Goal: Information Seeking & Learning: Stay updated

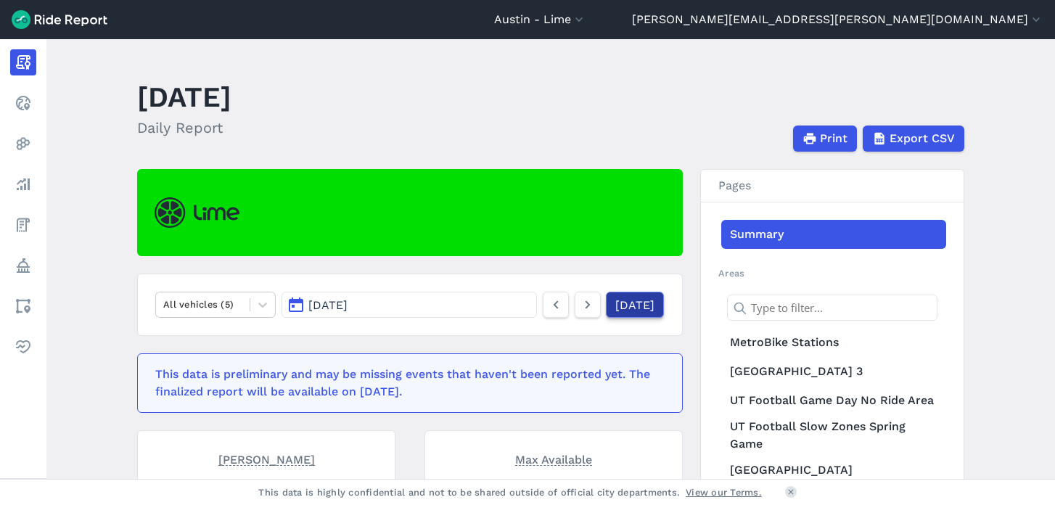
click at [621, 301] on link "[DATE]" at bounding box center [635, 305] width 58 height 26
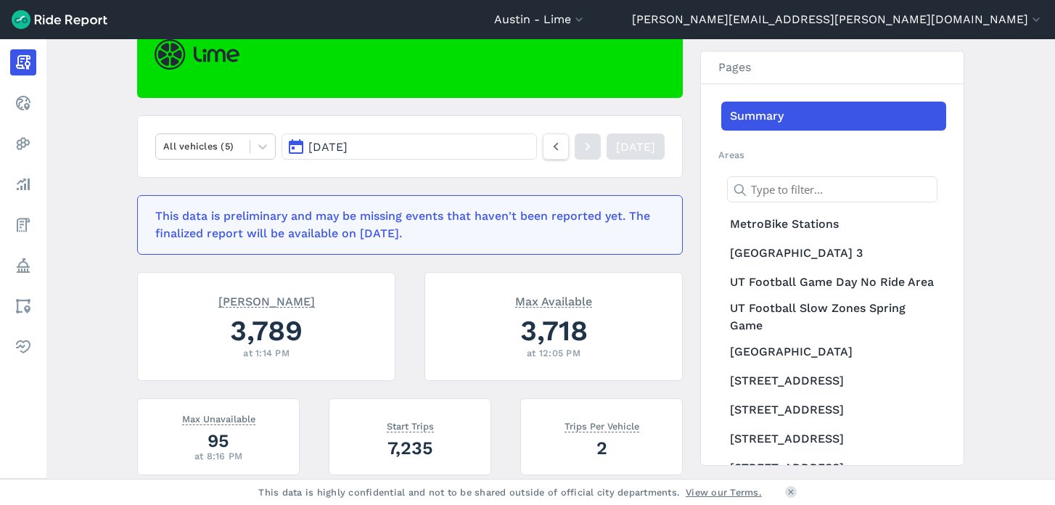
scroll to position [157, 0]
click at [215, 147] on div at bounding box center [202, 147] width 79 height 17
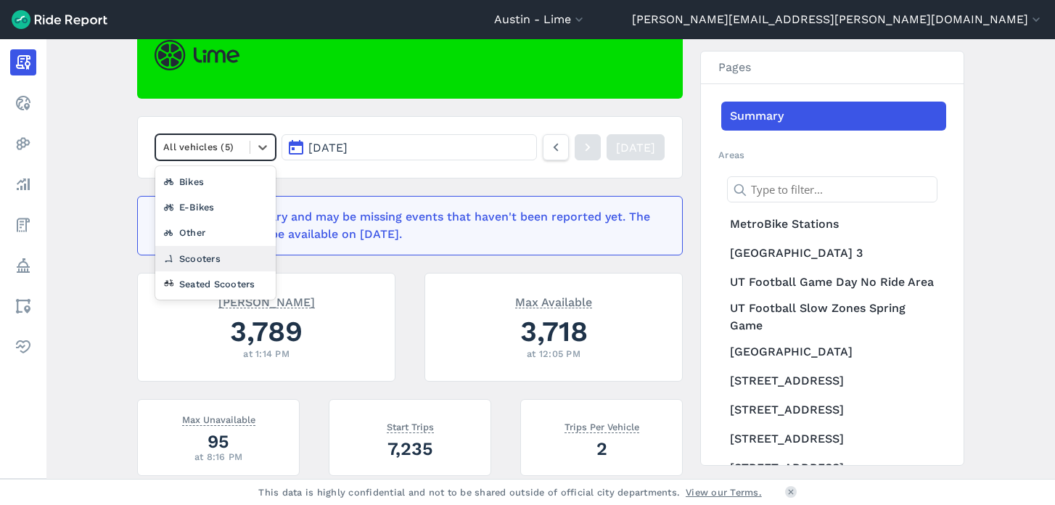
click at [206, 260] on div "Scooters" at bounding box center [215, 258] width 120 height 25
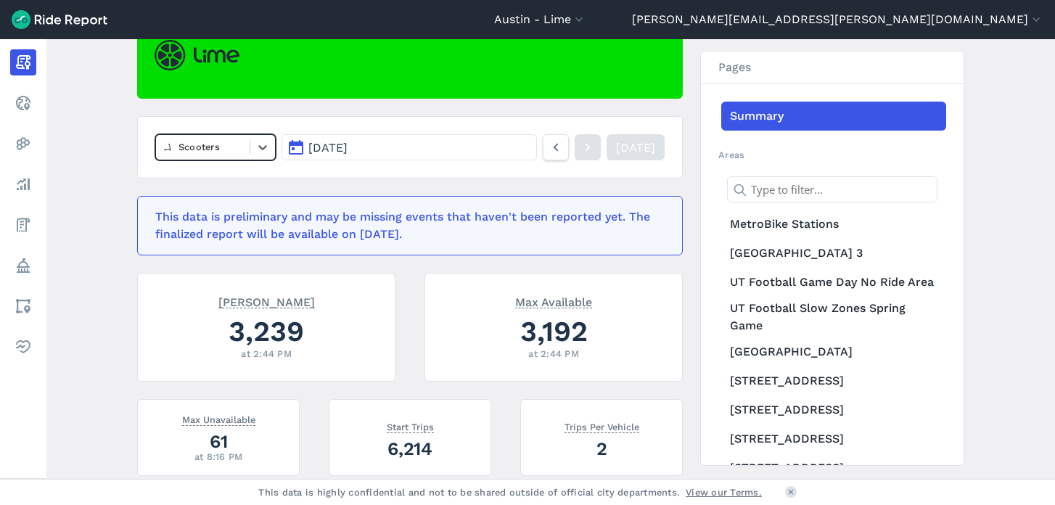
click at [226, 147] on div at bounding box center [202, 147] width 79 height 17
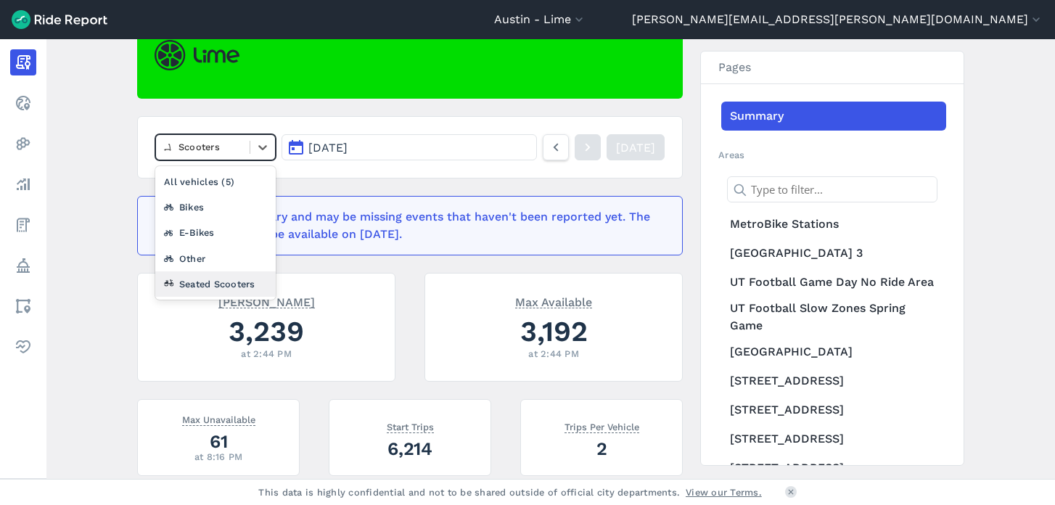
click at [207, 281] on div "Seated Scooters" at bounding box center [215, 283] width 120 height 25
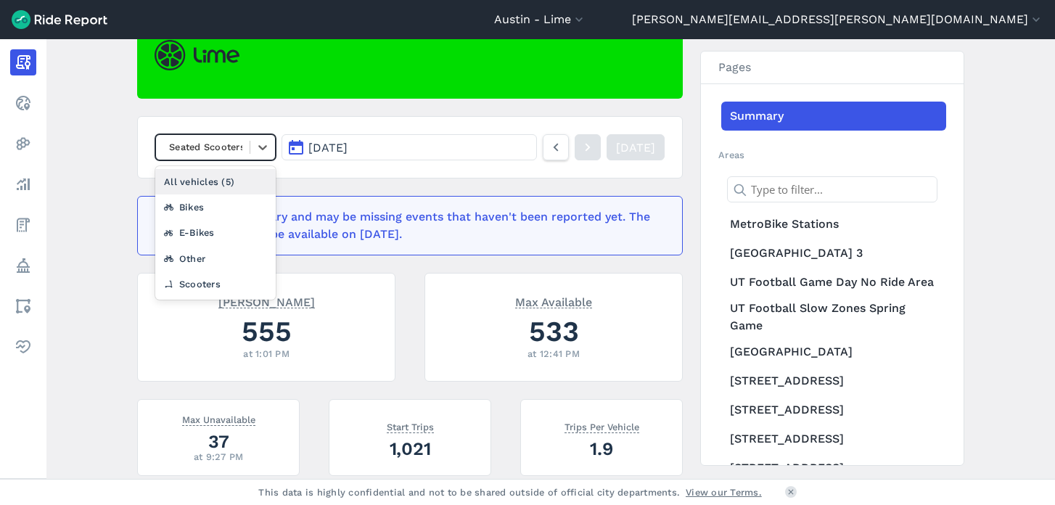
click at [228, 149] on div at bounding box center [202, 147] width 79 height 17
click at [210, 259] on div "Other" at bounding box center [215, 258] width 120 height 25
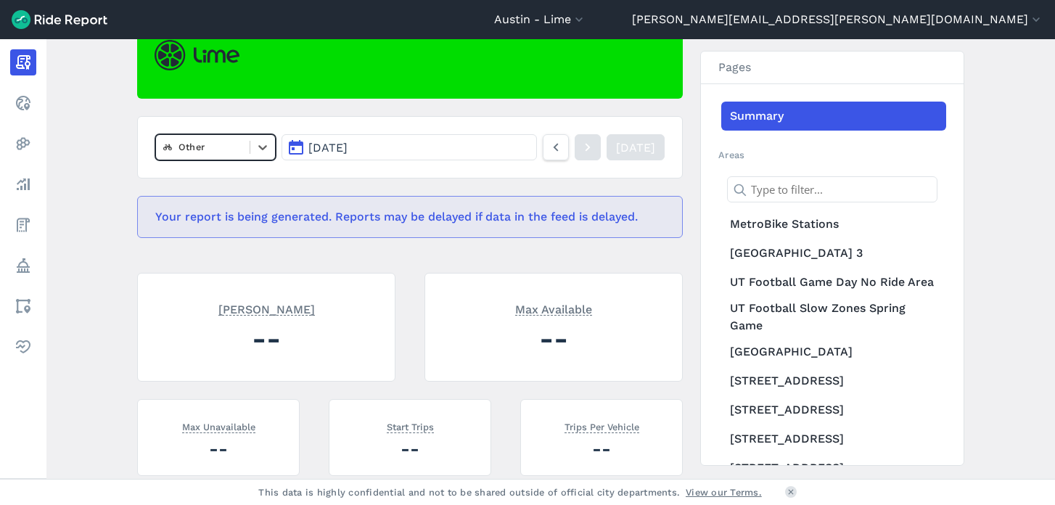
click at [220, 147] on div at bounding box center [202, 147] width 79 height 17
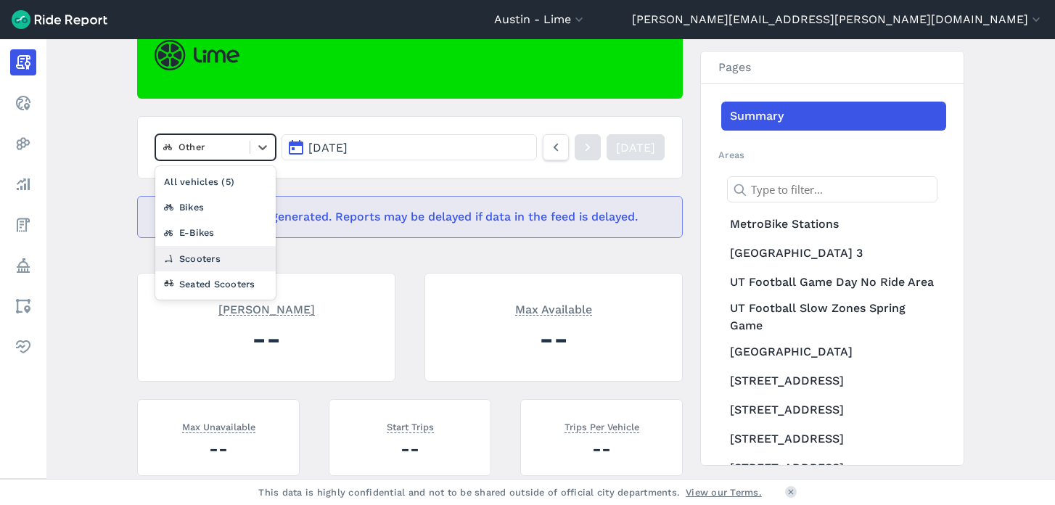
click at [197, 255] on div "Scooters" at bounding box center [215, 258] width 120 height 25
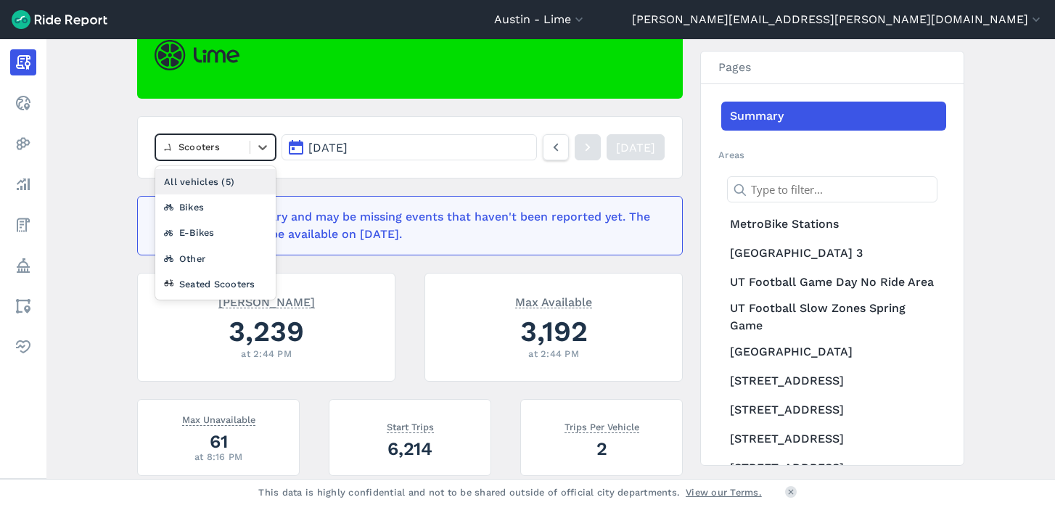
click at [218, 144] on div at bounding box center [202, 147] width 79 height 17
click at [207, 187] on div "All vehicles (5)" at bounding box center [215, 181] width 120 height 25
